Goal: Find specific page/section: Find specific page/section

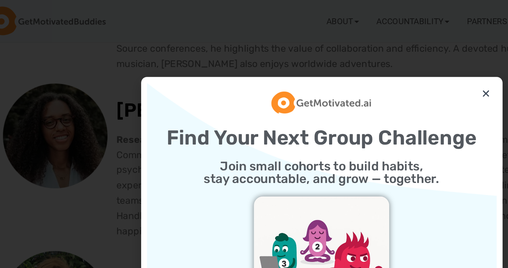
scroll to position [242, 0]
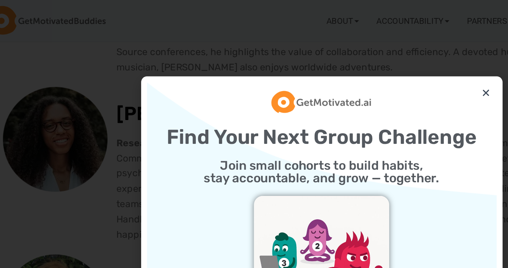
click at [347, 57] on div at bounding box center [255, 59] width 194 height 16
click at [348, 52] on icon "Close" at bounding box center [348, 53] width 5 height 5
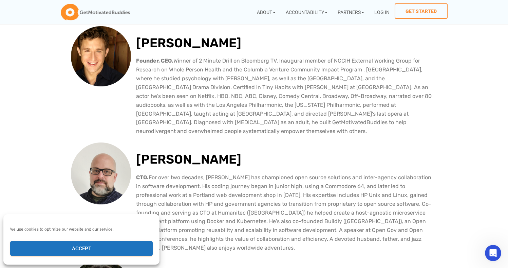
scroll to position [36, 0]
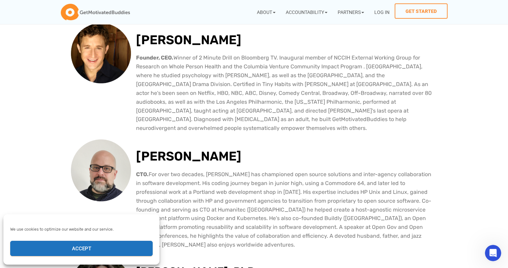
drag, startPoint x: 245, startPoint y: 37, endPoint x: 140, endPoint y: 36, distance: 104.6
click at [140, 36] on h2 "[PERSON_NAME]" at bounding box center [286, 40] width 301 height 20
copy h2 "[PERSON_NAME]"
